Goal: Obtain resource: Download file/media

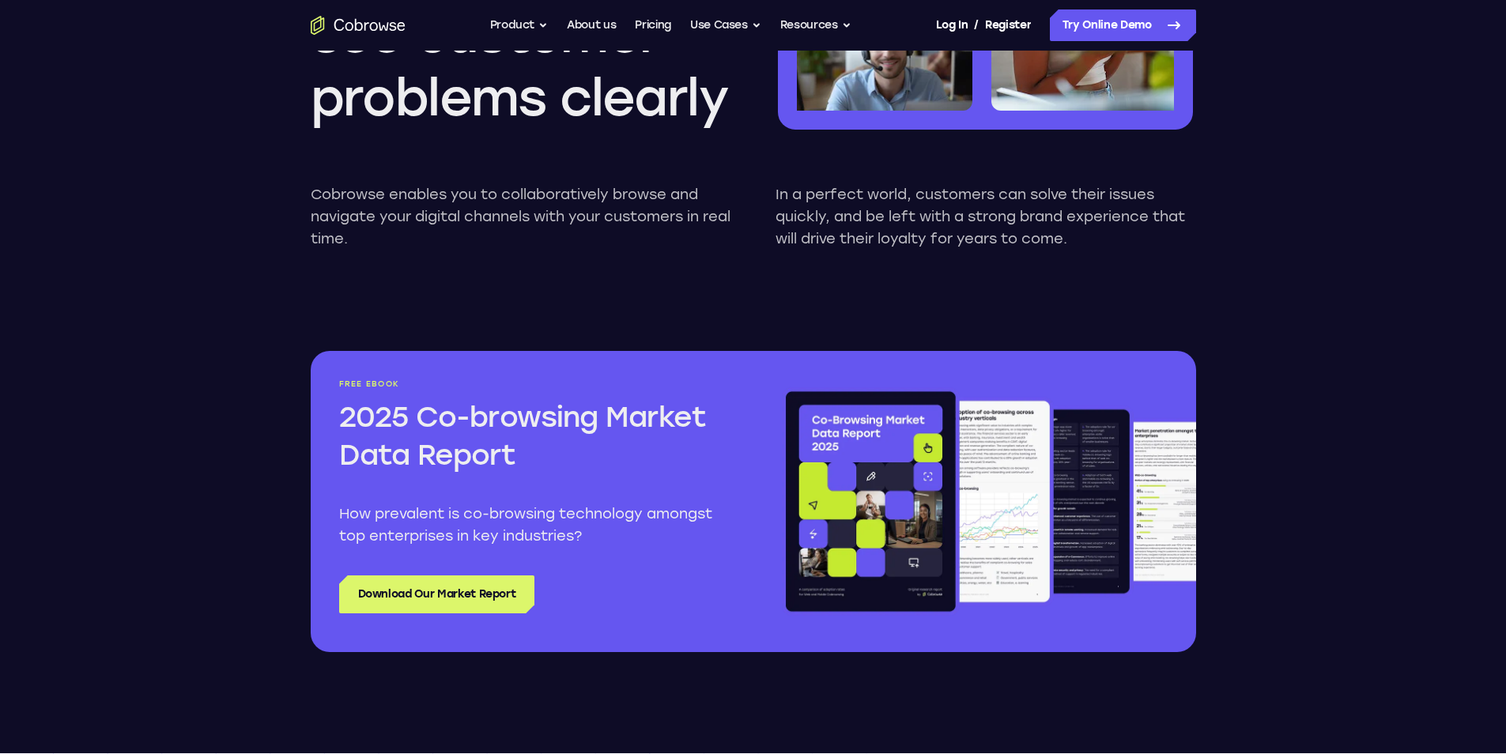
scroll to position [1819, 0]
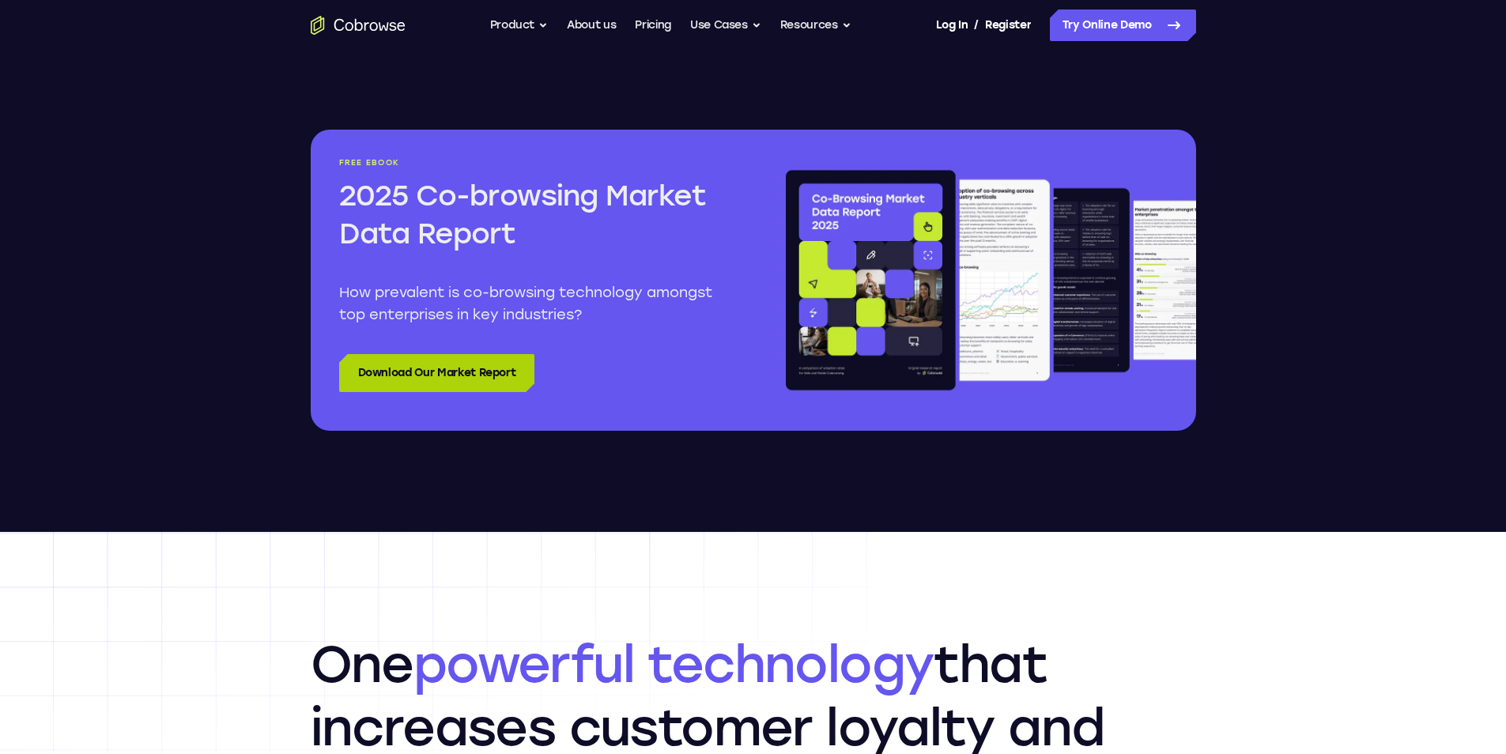
click at [393, 371] on link "Download Our Market Report" at bounding box center [437, 373] width 196 height 38
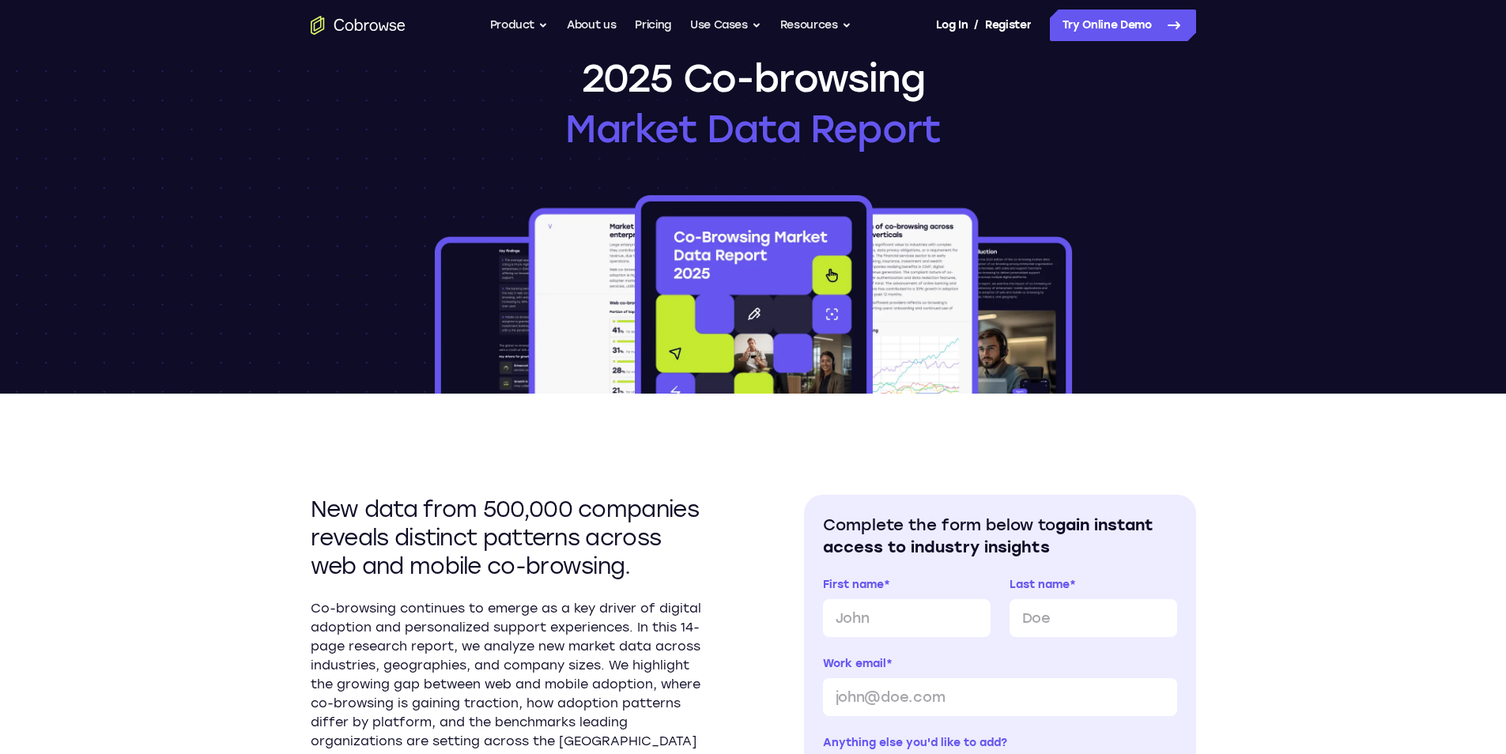
scroll to position [79, 0]
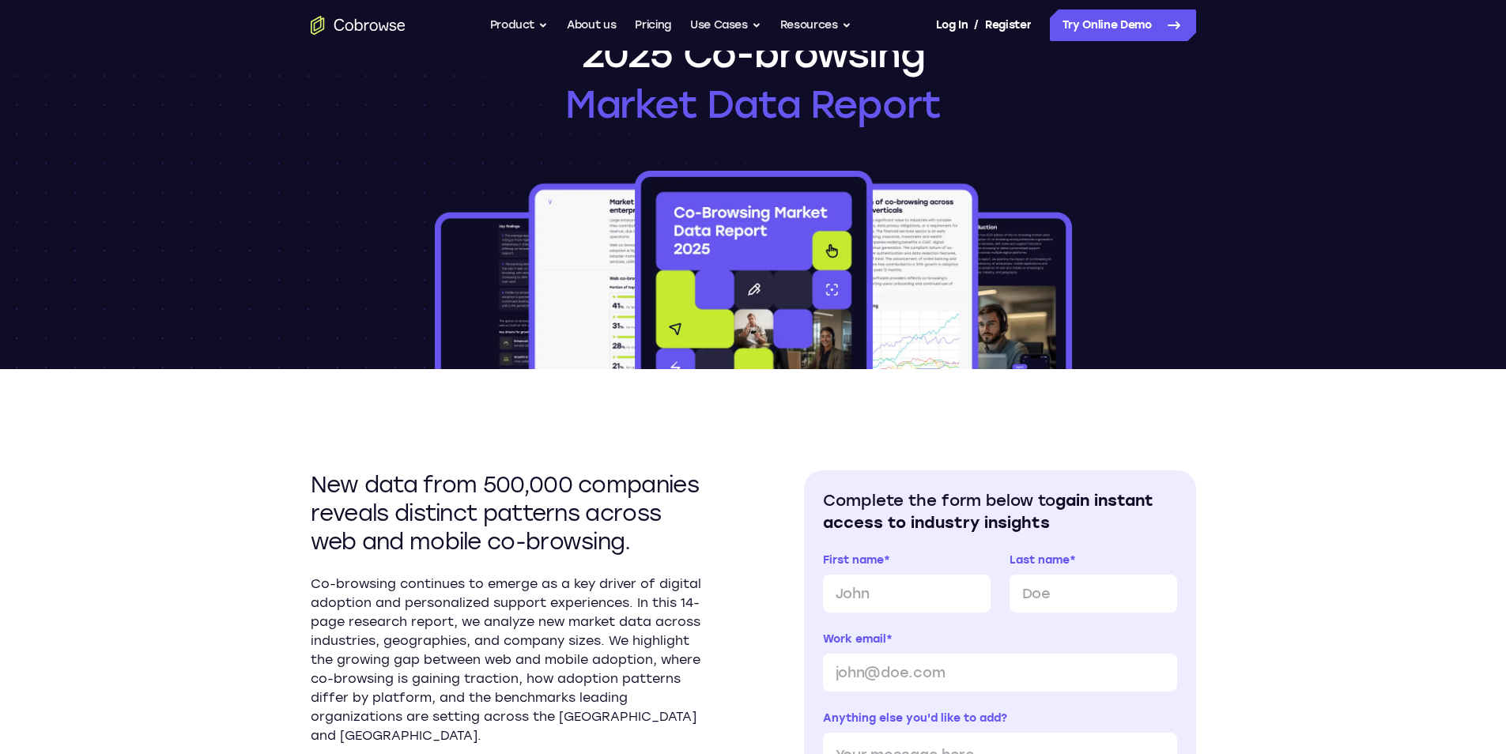
click at [1105, 176] on div "Research paper 2025 Co-browsing Market Data Report" at bounding box center [753, 171] width 1012 height 398
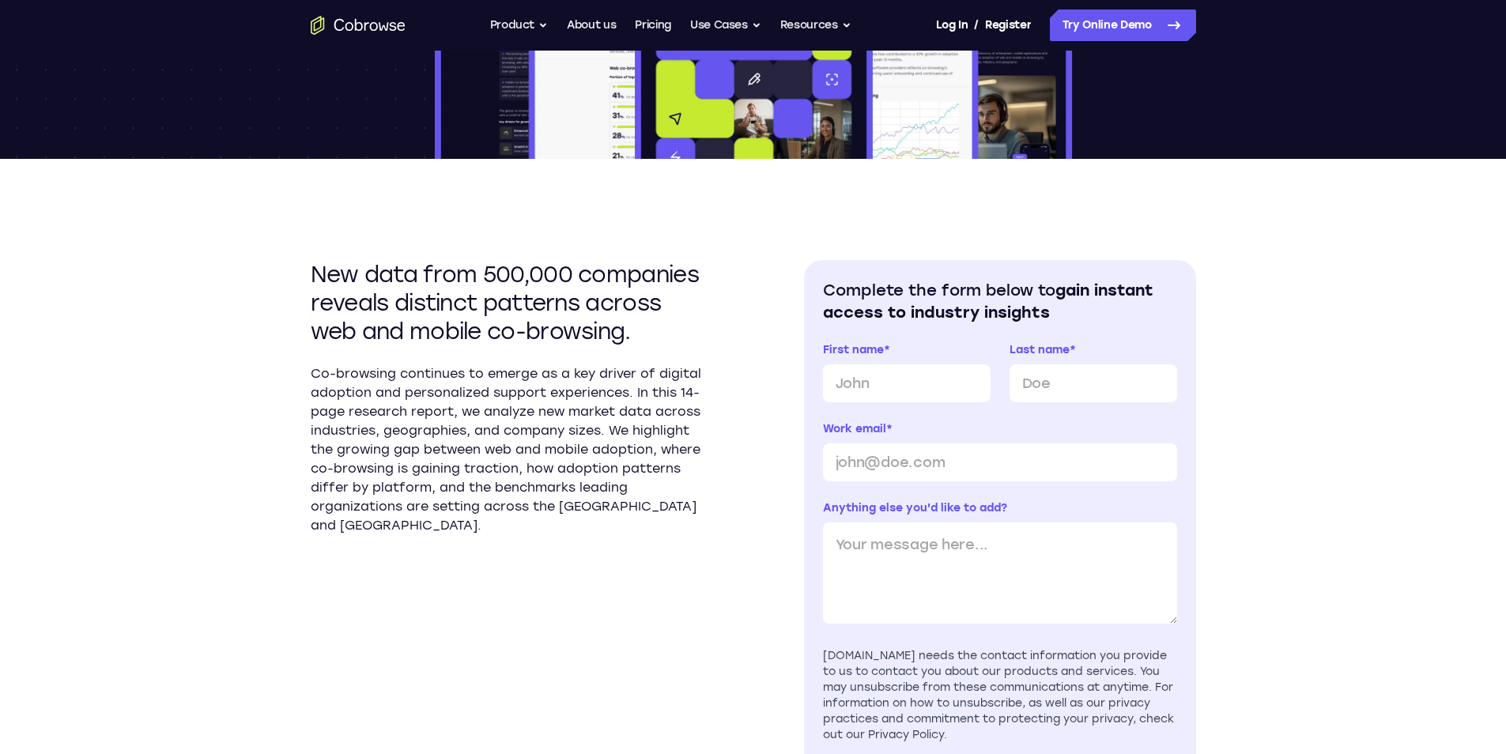
scroll to position [395, 0]
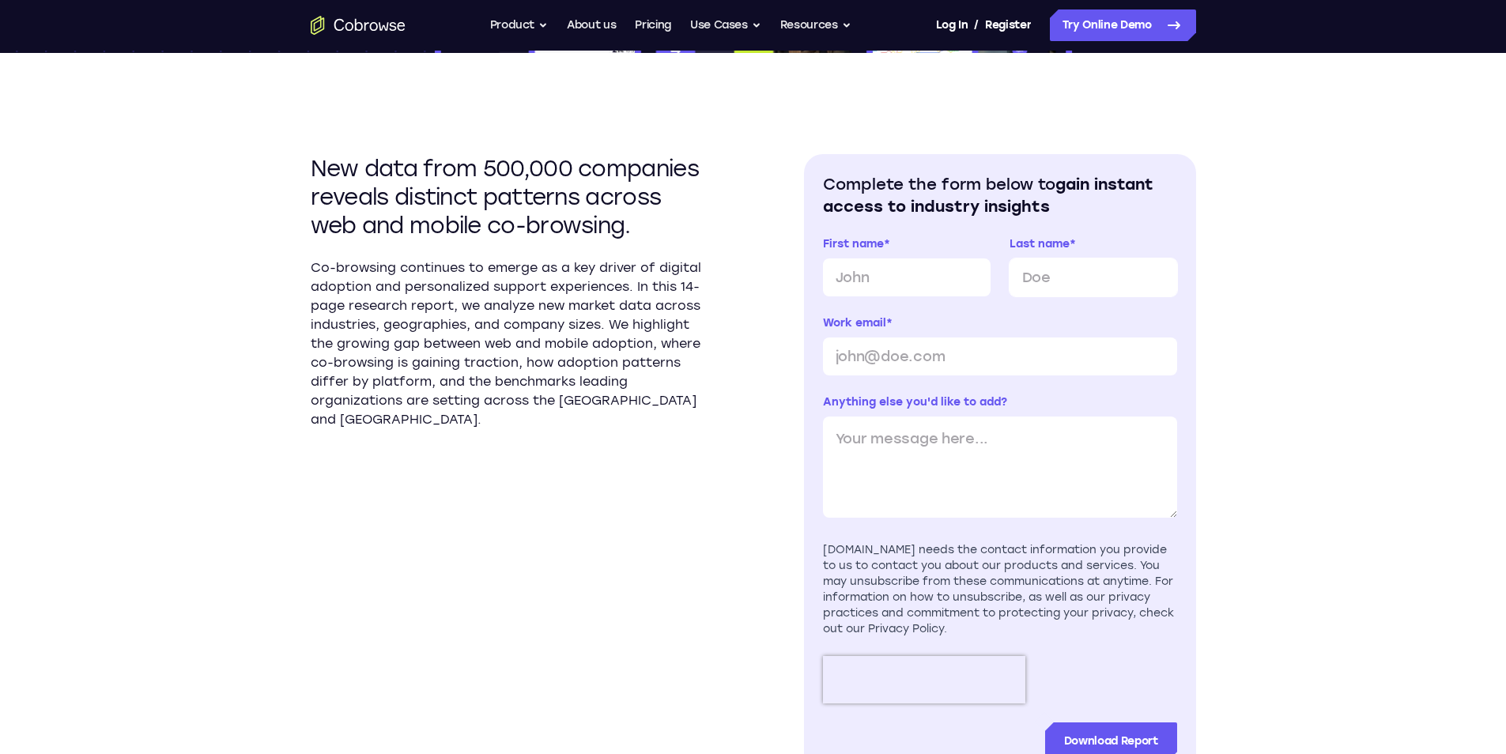
click at [1099, 276] on input "Last name *" at bounding box center [1094, 278] width 168 height 38
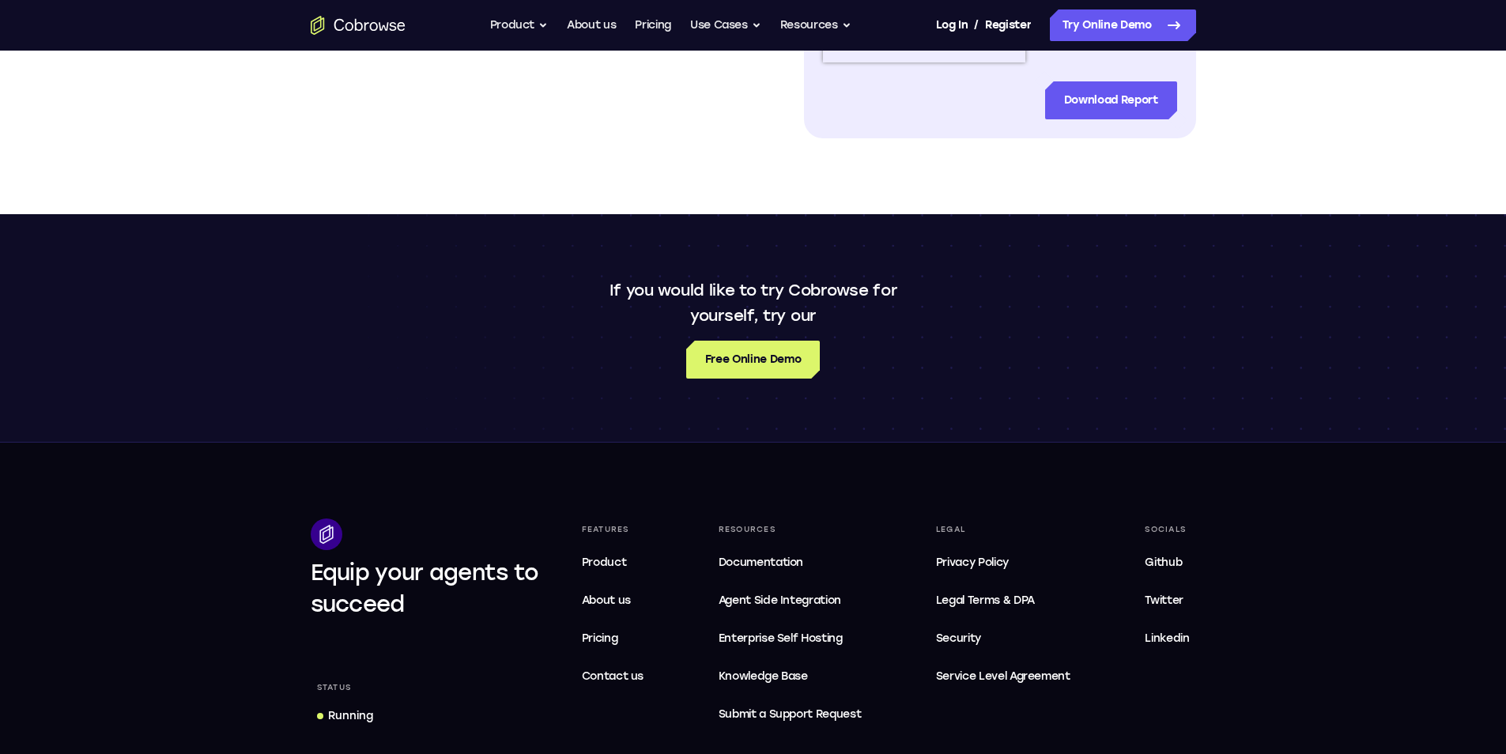
scroll to position [1186, 0]
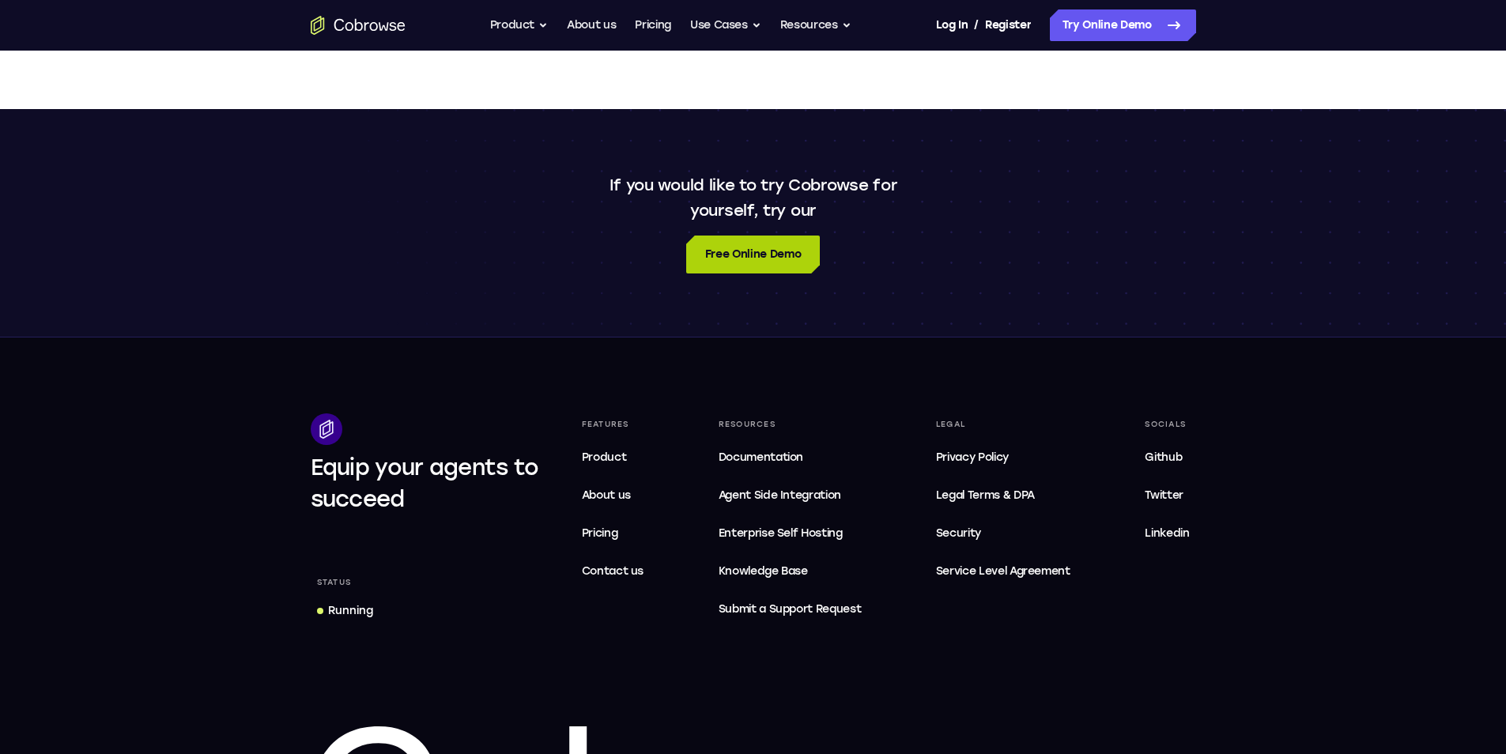
click at [772, 210] on div "If you would like to try Cobrowse for yourself, try our Free Online Demo" at bounding box center [753, 222] width 1012 height 101
click at [1022, 569] on span "Service Level Agreement" at bounding box center [1003, 571] width 134 height 19
